Goal: Submit feedback/report problem

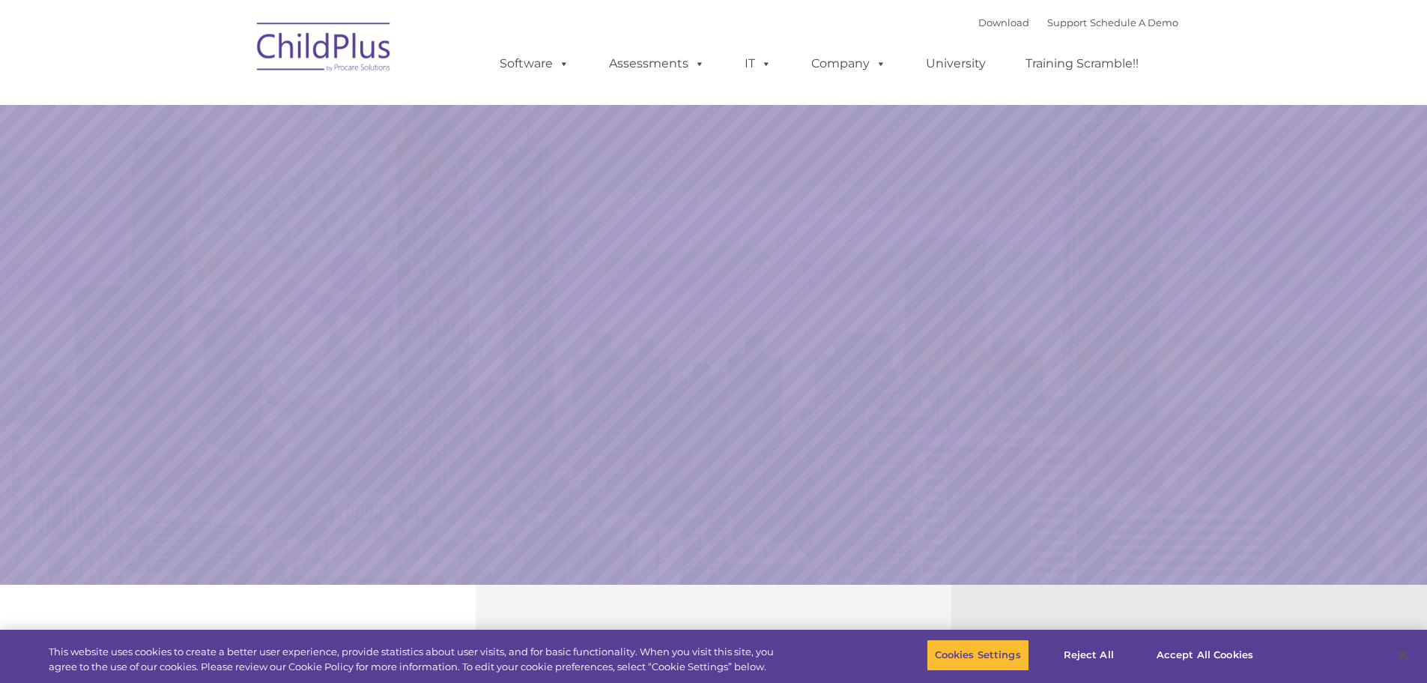
select select "MEDIUM"
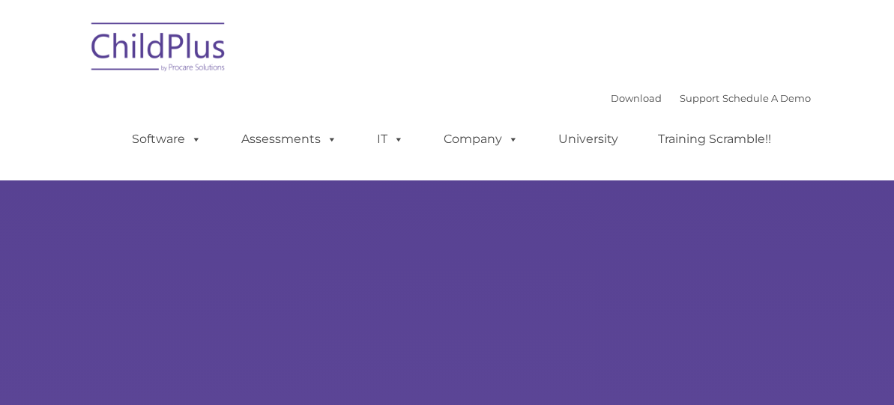
select select "MEDIUM"
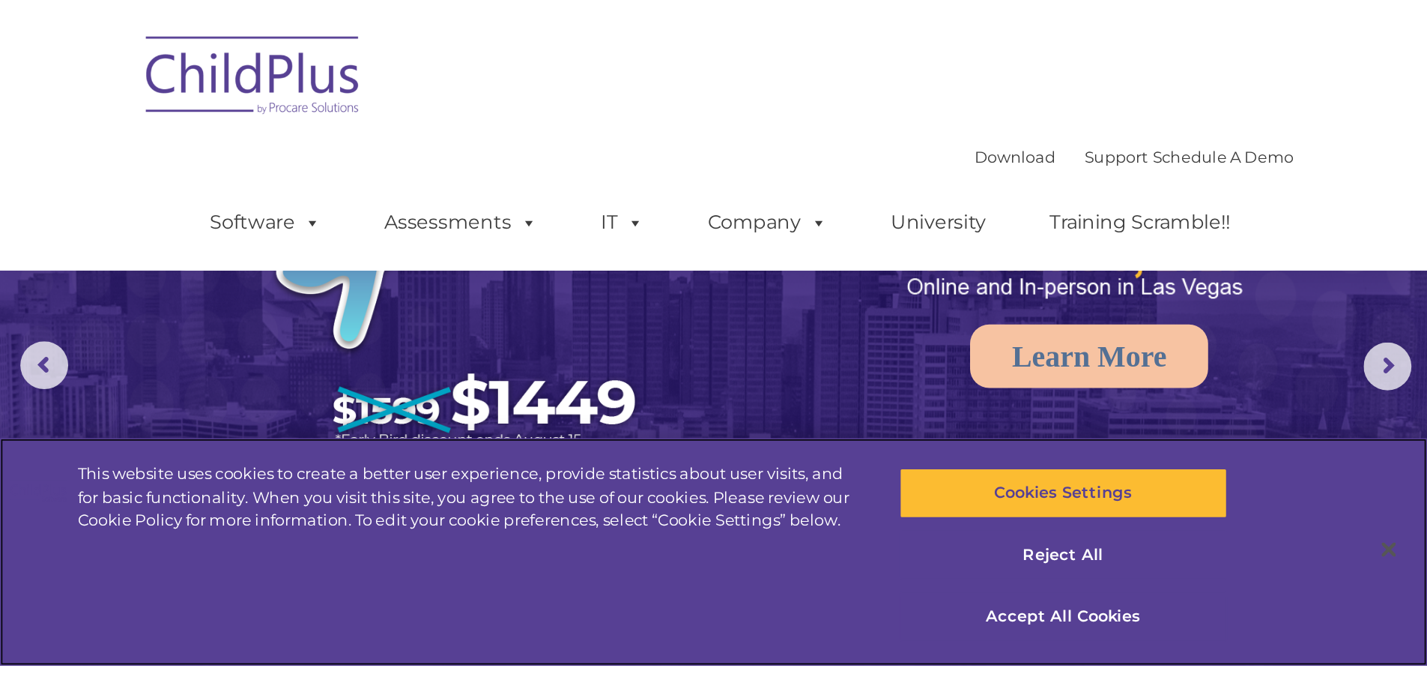
scroll to position [75, 0]
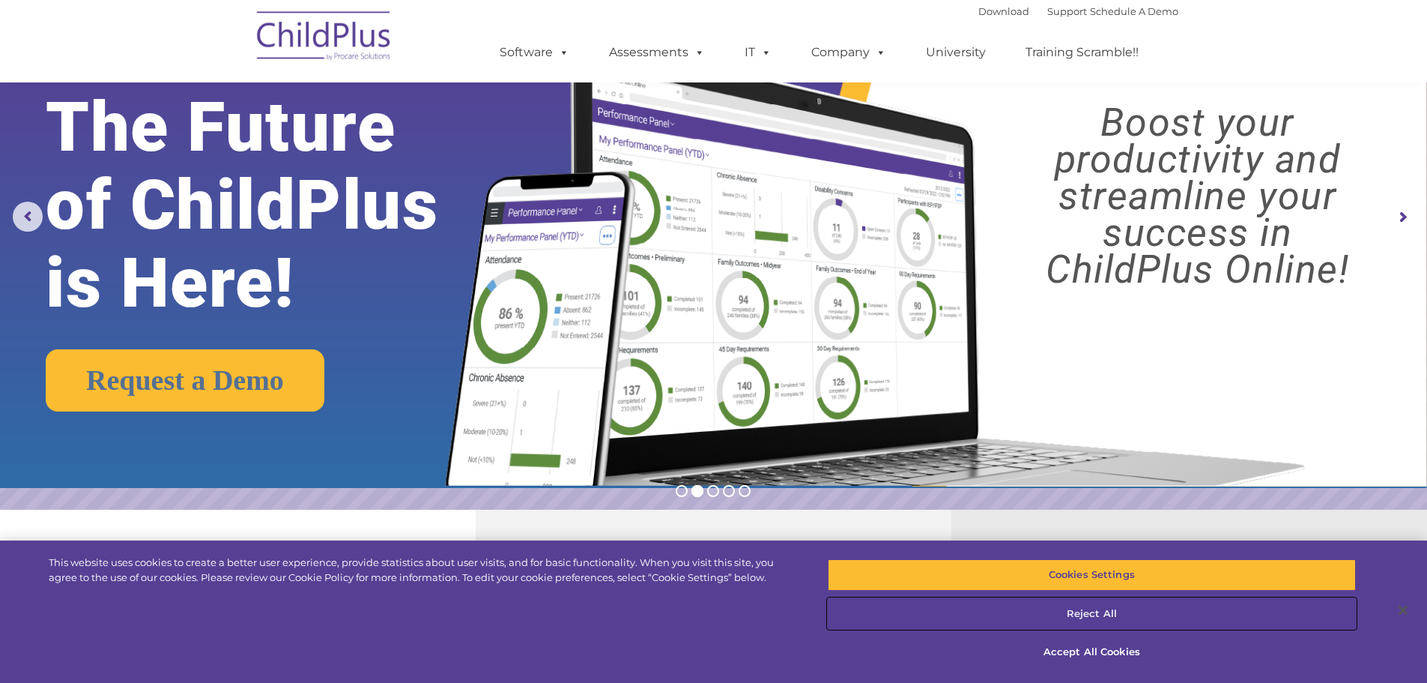
click at [893, 405] on button "Reject All" at bounding box center [1092, 613] width 528 height 31
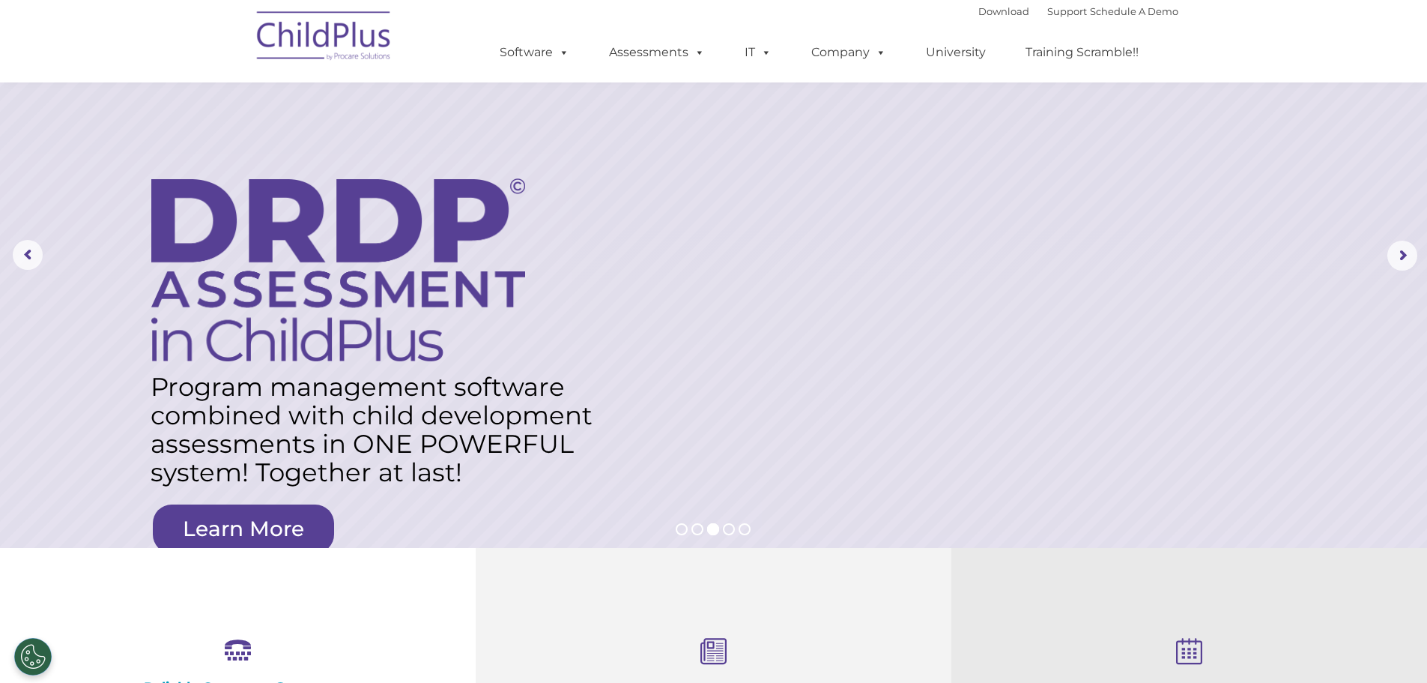
scroll to position [0, 0]
